Goal: Task Accomplishment & Management: Complete application form

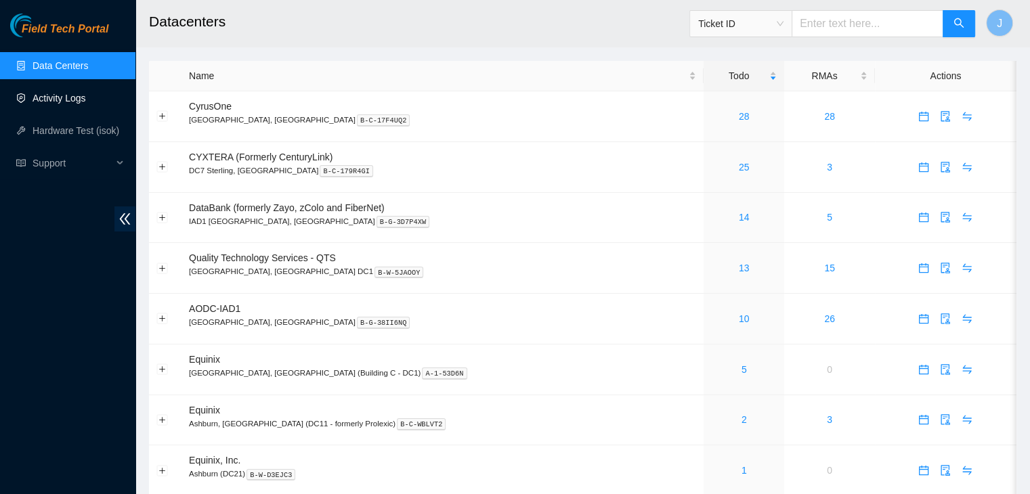
click at [65, 102] on link "Activity Logs" at bounding box center [59, 98] width 53 height 11
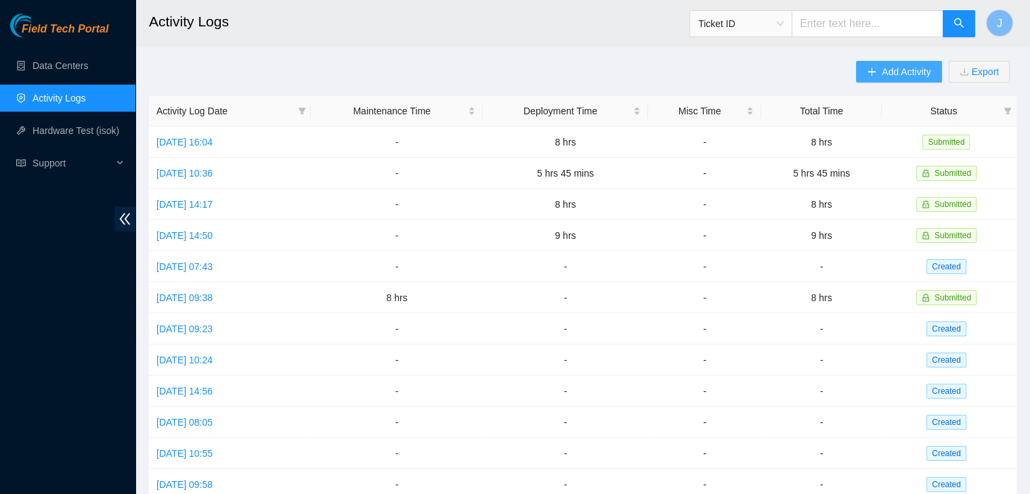
click at [902, 66] on span "Add Activity" at bounding box center [906, 71] width 49 height 15
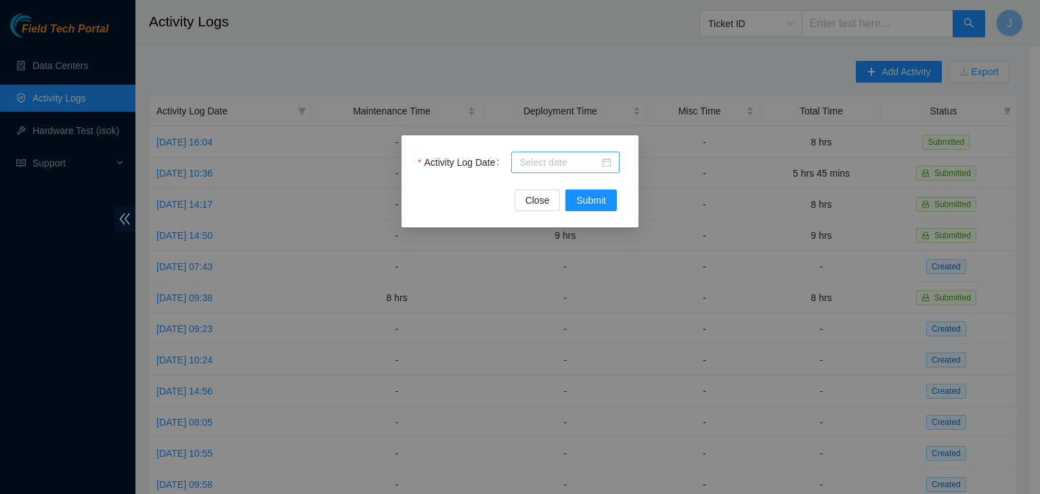
click at [545, 165] on input "Activity Log Date" at bounding box center [559, 162] width 80 height 15
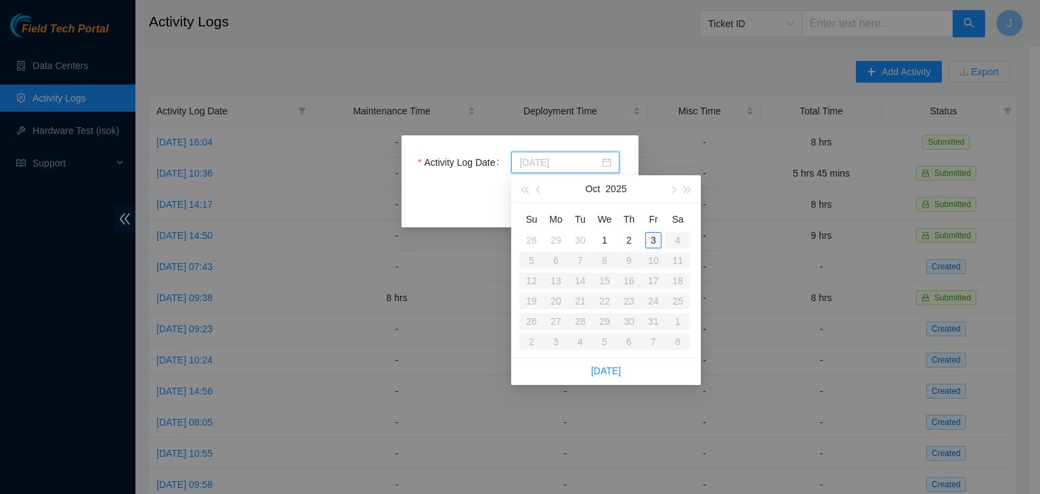
type input "2025-10-03"
click at [653, 246] on div "3" at bounding box center [653, 240] width 16 height 16
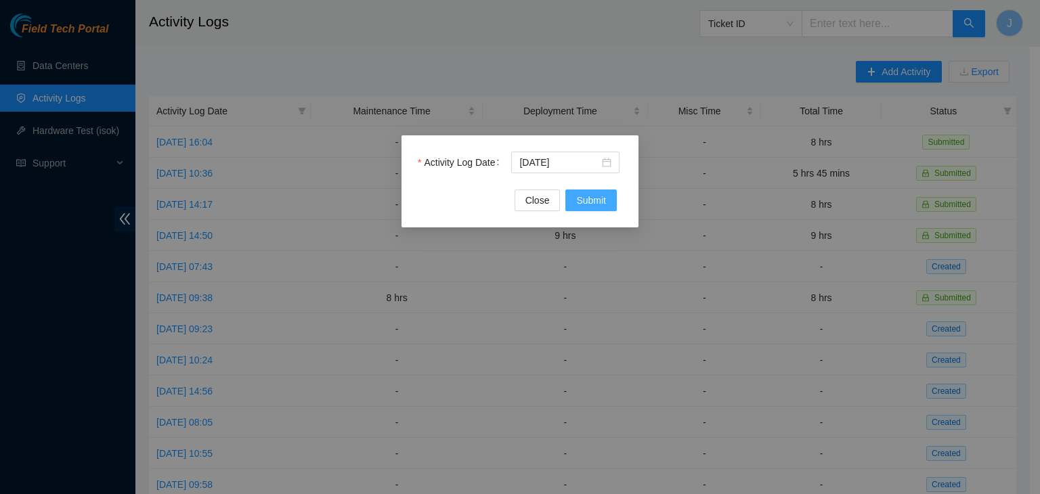
click at [588, 201] on span "Submit" at bounding box center [591, 200] width 30 height 15
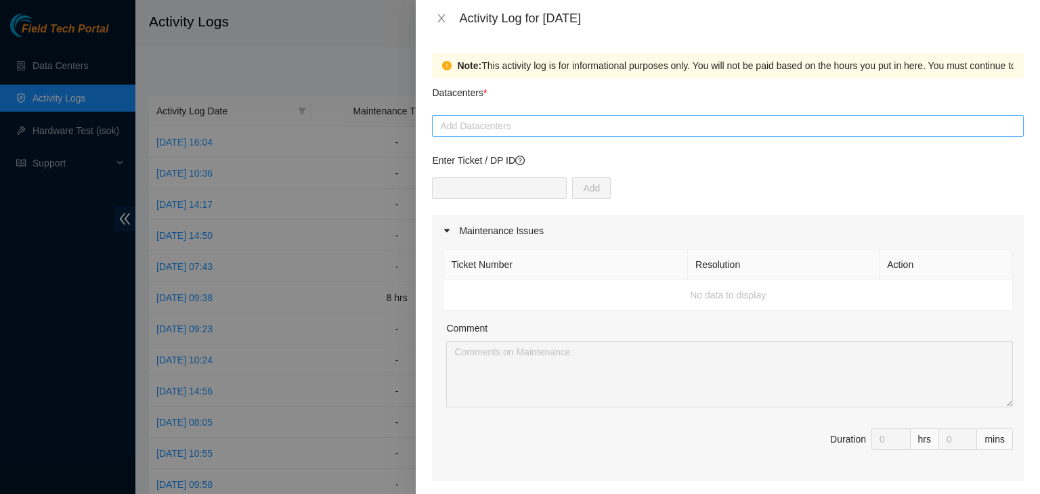
click at [642, 123] on div at bounding box center [727, 126] width 585 height 16
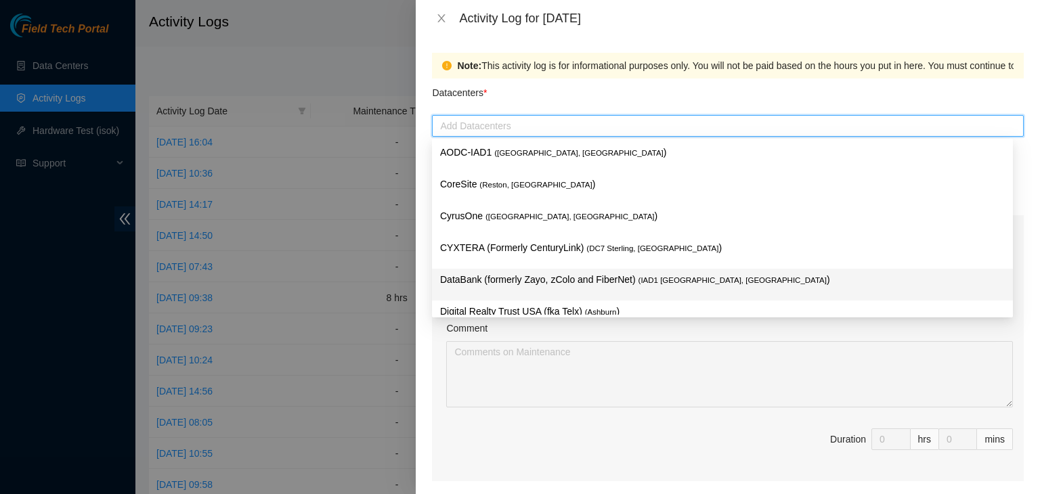
click at [570, 286] on p "DataBank (formerly Zayo, zColo and FiberNet) ( IAD1 Ashburn, VA )" at bounding box center [722, 280] width 565 height 16
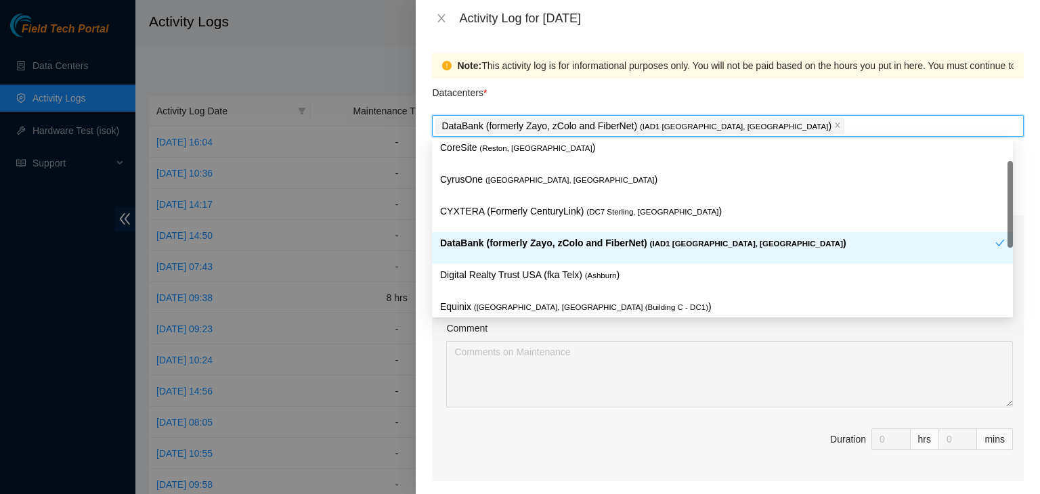
scroll to position [33, 0]
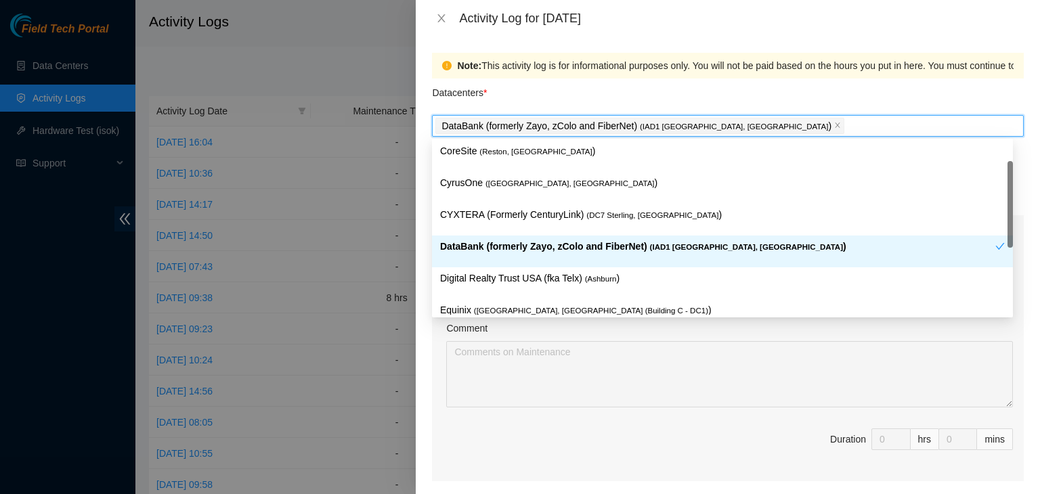
click at [555, 255] on p "DataBank (formerly Zayo, zColo and FiberNet) ( IAD1 Ashburn, VA )" at bounding box center [717, 247] width 555 height 16
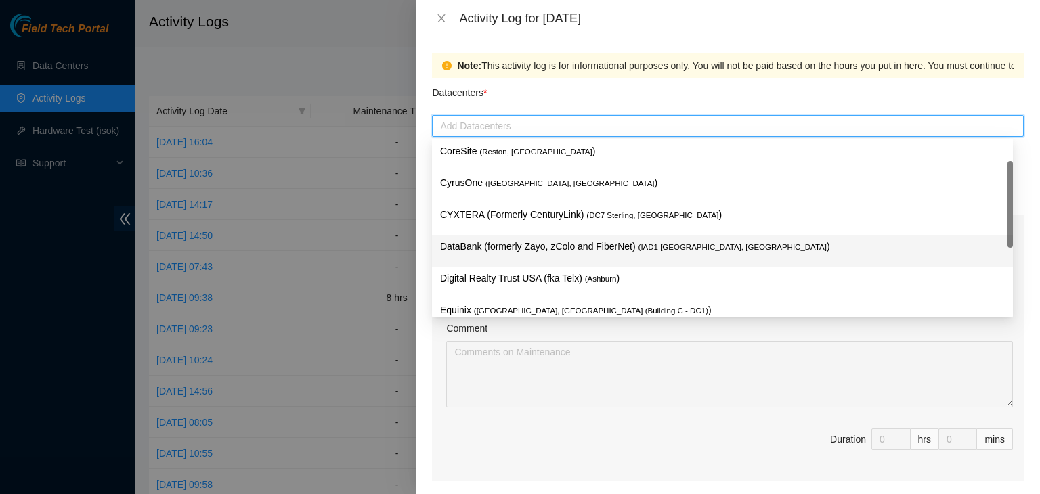
click at [555, 255] on p "DataBank (formerly Zayo, zColo and FiberNet) ( IAD1 Ashburn, VA )" at bounding box center [722, 247] width 565 height 16
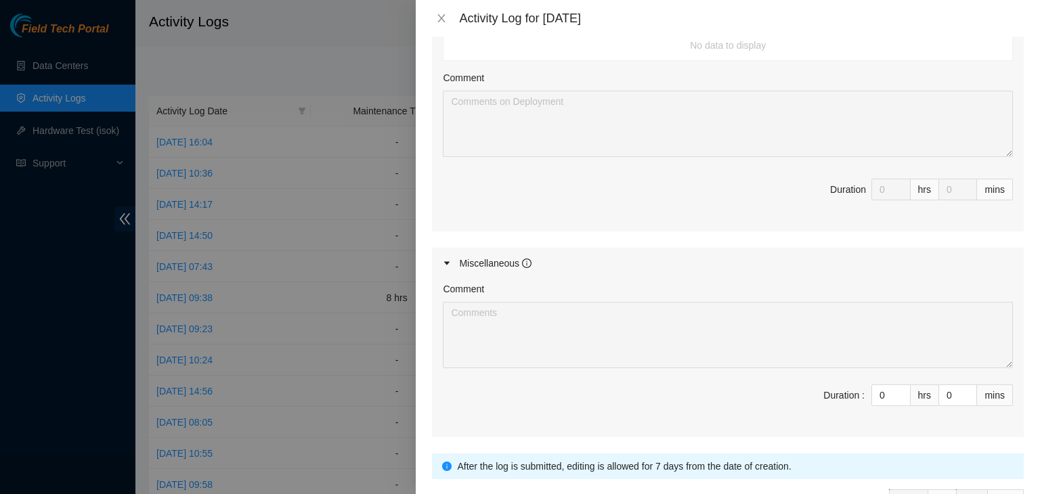
scroll to position [533, 0]
click at [626, 278] on div "Comment Duration : 0 hrs 0 mins" at bounding box center [728, 357] width 592 height 158
click at [875, 391] on input "0" at bounding box center [891, 395] width 38 height 20
type input "8"
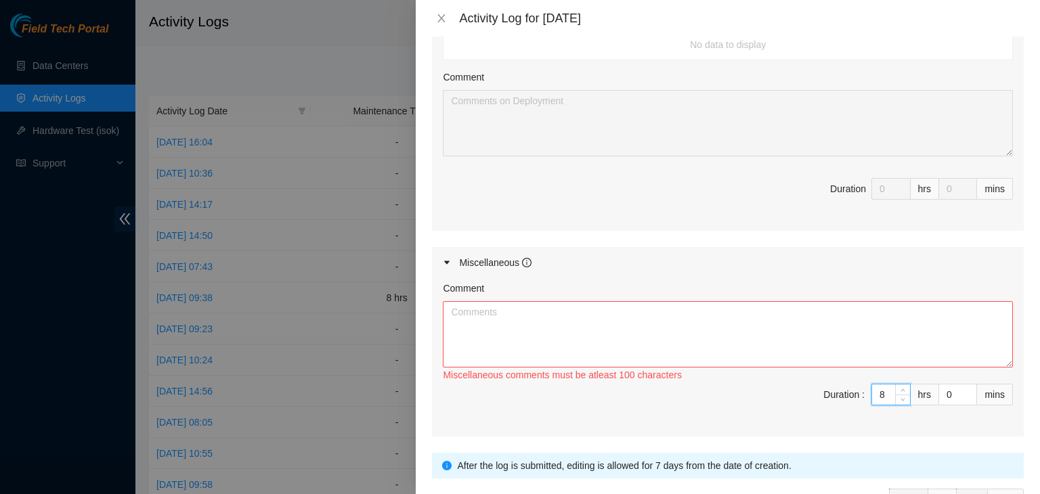
type input "8"
click at [772, 330] on textarea "Comment" at bounding box center [728, 334] width 570 height 66
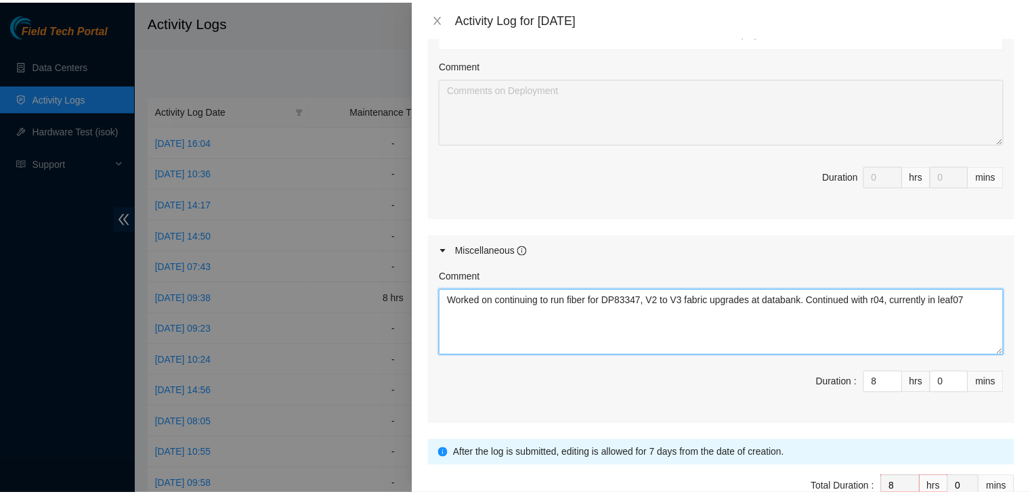
scroll to position [620, 0]
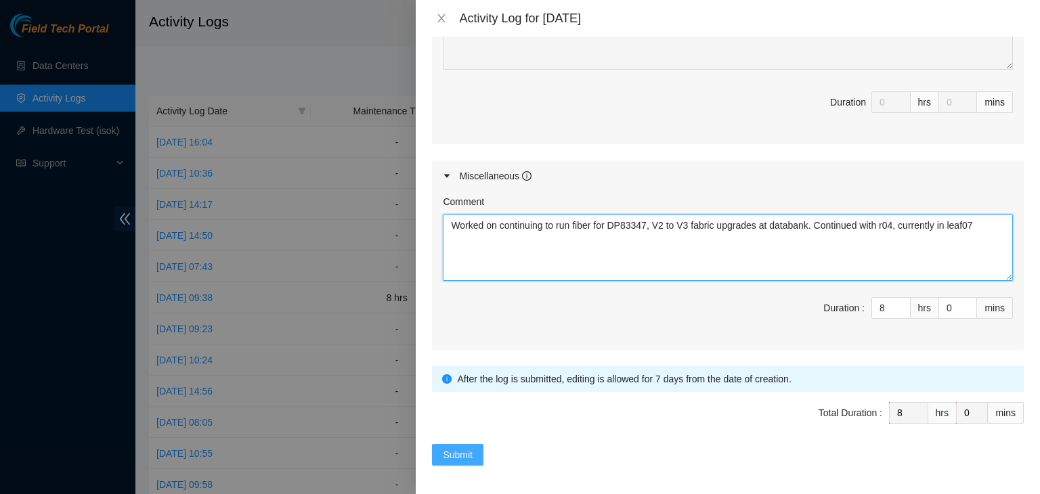
type textarea "Worked on continuing to run fiber for DP83347, V2 to V3 fabric upgrades at data…"
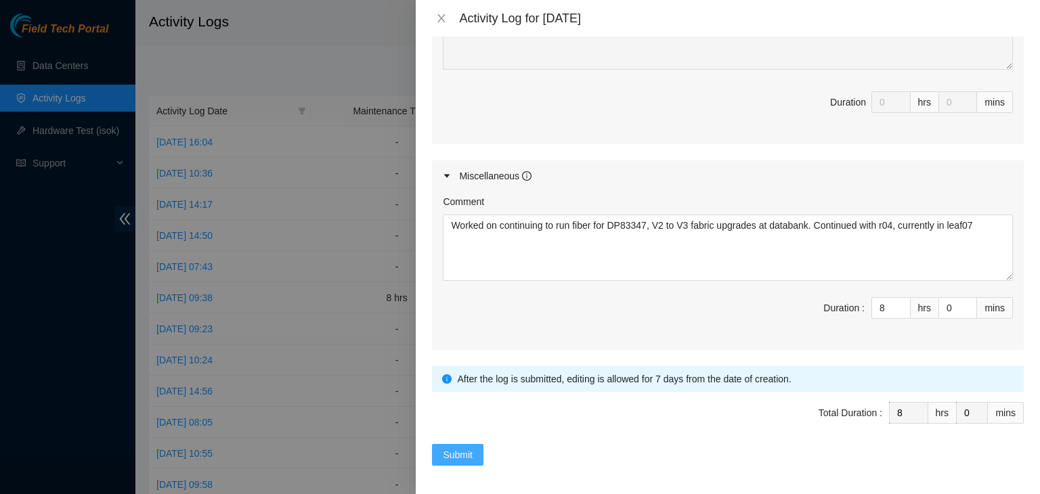
click at [463, 454] on span "Submit" at bounding box center [458, 455] width 30 height 15
